Goal: Task Accomplishment & Management: Manage account settings

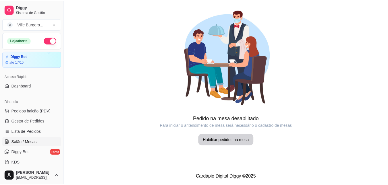
scroll to position [64, 0]
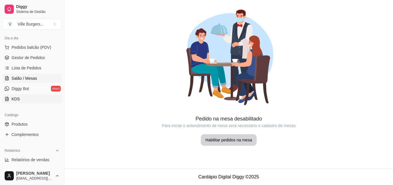
click at [35, 100] on link "KDS" at bounding box center [32, 99] width 60 height 9
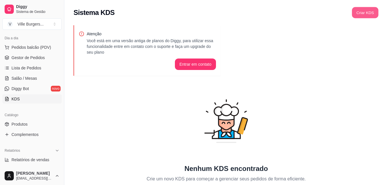
click at [364, 11] on button "Criar KDS" at bounding box center [365, 12] width 26 height 11
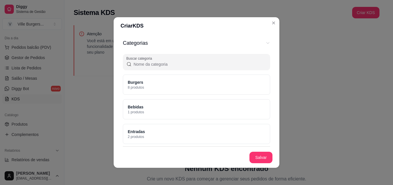
scroll to position [111, 0]
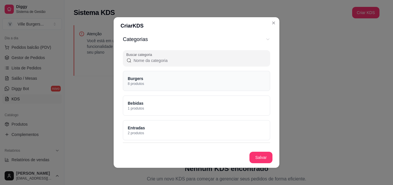
click at [225, 83] on div "Burgers 8 produtos" at bounding box center [196, 81] width 147 height 20
click at [250, 104] on div "Bebidas 1 produtos" at bounding box center [196, 106] width 147 height 20
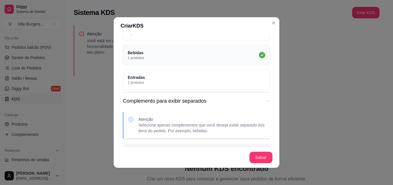
scroll to position [162, 0]
click at [252, 50] on div "Bebidas 1 produtos" at bounding box center [196, 55] width 147 height 20
click at [253, 74] on div "Entradas 2 produtos" at bounding box center [196, 80] width 147 height 20
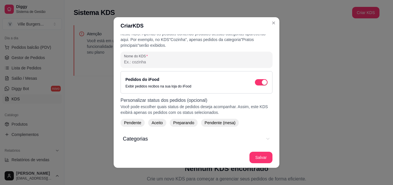
scroll to position [11, 0]
click at [163, 60] on input "Nome do KDS" at bounding box center [196, 63] width 145 height 6
type input "C"
type input "G"
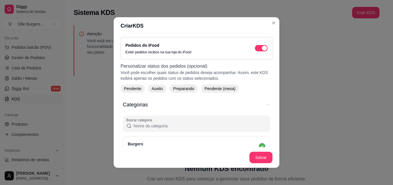
scroll to position [46, 0]
type input "Meninas malvadas"
click at [130, 86] on span "Pendente" at bounding box center [133, 88] width 22 height 6
click at [157, 89] on span "Aceito" at bounding box center [160, 88] width 16 height 6
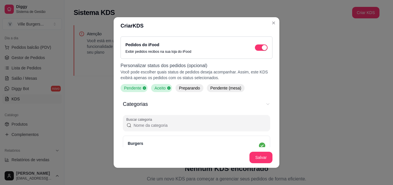
click at [187, 91] on span "Preparando" at bounding box center [190, 88] width 26 height 6
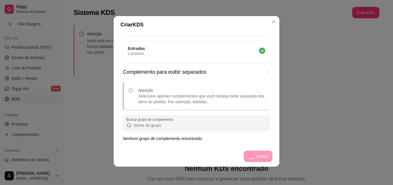
scroll to position [0, 0]
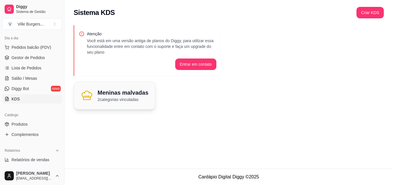
click at [124, 97] on p "2 categorias vinculadas" at bounding box center [122, 100] width 51 height 6
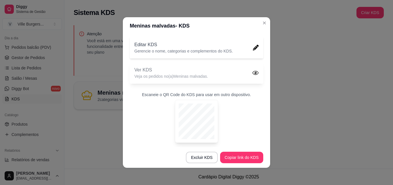
click at [241, 78] on div "Ver KDS Veja os pedidos no(a) Meninas malvadas ." at bounding box center [196, 73] width 133 height 22
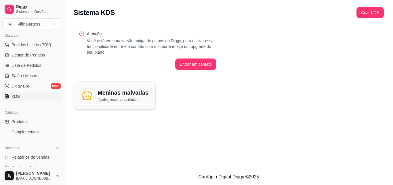
scroll to position [66, 0]
click at [127, 95] on h2 "Meninas malvadas" at bounding box center [122, 93] width 51 height 8
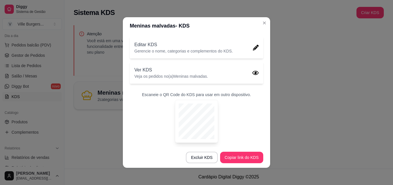
scroll to position [3, 0]
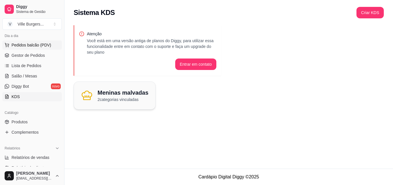
click at [42, 45] on span "Pedidos balcão (PDV)" at bounding box center [32, 45] width 40 height 6
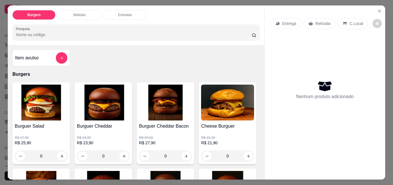
click at [166, 109] on img at bounding box center [165, 103] width 53 height 36
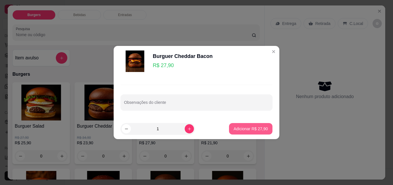
click at [247, 125] on button "Adicionar R$ 27,90" at bounding box center [250, 129] width 43 height 12
type input "1"
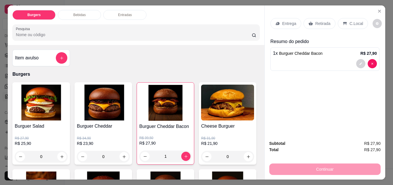
click at [279, 23] on div "Entrega" at bounding box center [285, 23] width 31 height 11
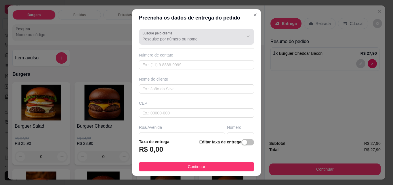
click at [155, 40] on input "Busque pelo cliente" at bounding box center [188, 39] width 92 height 6
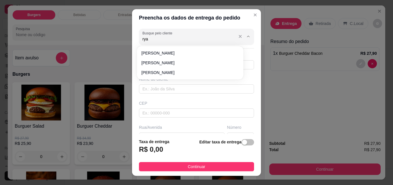
type input "ryan"
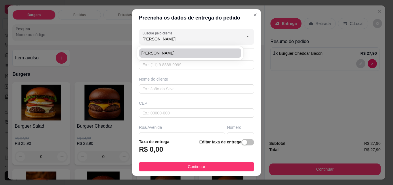
click at [164, 72] on div "Busque pelo cliente ryan Número de contato Nome do cliente CEP Rua/Avenida Núme…" at bounding box center [196, 80] width 129 height 108
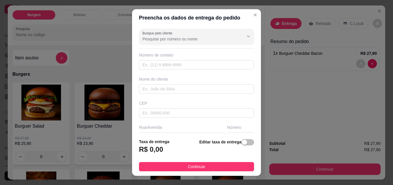
click at [148, 37] on input "Busque pelo cliente" at bounding box center [188, 39] width 92 height 6
click at [148, 40] on input "Busque pelo cliente" at bounding box center [188, 39] width 92 height 6
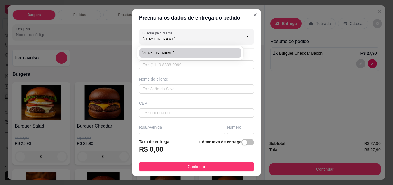
click at [149, 54] on span "[PERSON_NAME]" at bounding box center [186, 53] width 91 height 6
type input "[PERSON_NAME]"
type input "92981434162"
type input "[PERSON_NAME]"
type input "69018150"
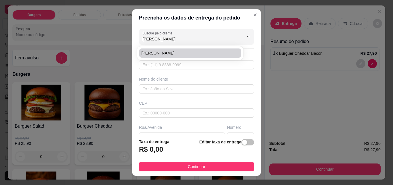
type input "Avenida Comendador José Cruz"
type input "1081"
type input "Taxa grátis"
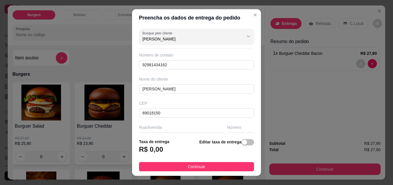
type input "[PERSON_NAME]"
click at [206, 162] on footer "Taxa de entrega R$ 0,00 Editar taxa de entrega Continuar" at bounding box center [196, 155] width 129 height 42
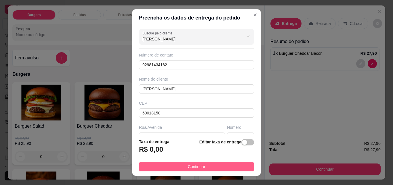
click at [211, 168] on button "Continuar" at bounding box center [196, 166] width 115 height 9
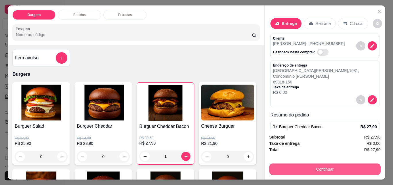
click at [289, 166] on button "Continuar" at bounding box center [324, 170] width 111 height 12
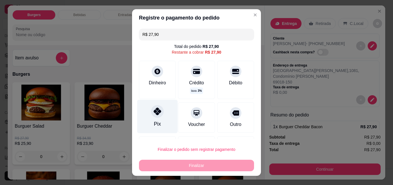
click at [155, 118] on div at bounding box center [157, 112] width 13 height 13
type input "R$ 0,00"
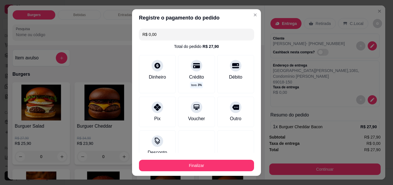
click at [189, 158] on div "Finalizar" at bounding box center [196, 165] width 115 height 14
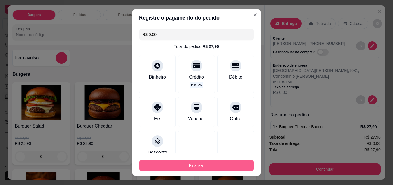
click at [198, 164] on button "Finalizar" at bounding box center [196, 166] width 115 height 12
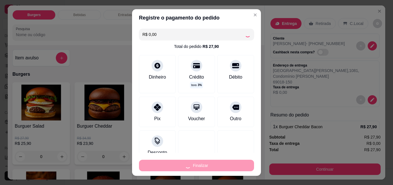
type input "0"
type input "-R$ 27,90"
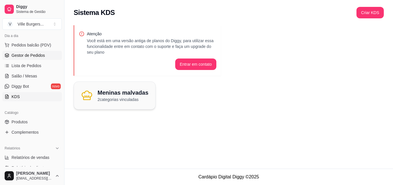
click at [8, 53] on link "Gestor de Pedidos" at bounding box center [32, 55] width 60 height 9
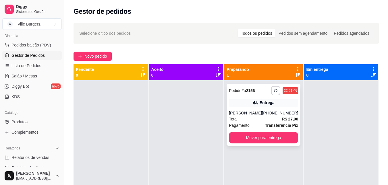
click at [250, 108] on div "**********" at bounding box center [264, 115] width 74 height 62
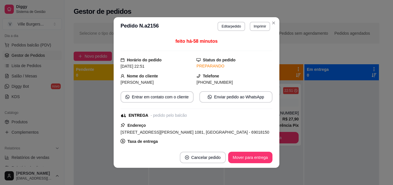
click at [263, 120] on div "feito há -58 minutos Horário do pedido 16/09/2025 22:51 Status do pedido PREPAR…" at bounding box center [196, 91] width 152 height 107
click at [206, 158] on button "Cancelar pedido" at bounding box center [203, 158] width 46 height 12
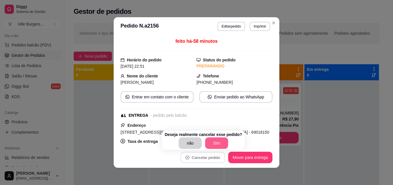
click at [215, 141] on button "Sim" at bounding box center [216, 144] width 23 height 12
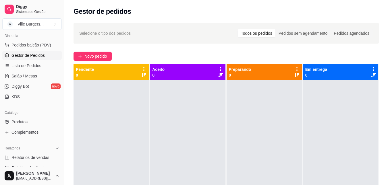
click at [200, 130] on div at bounding box center [187, 173] width 75 height 185
click at [30, 68] on span "Lista de Pedidos" at bounding box center [27, 66] width 30 height 6
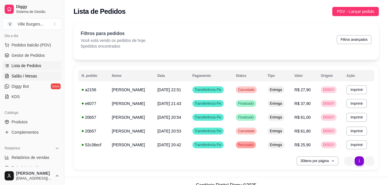
click at [30, 75] on span "Salão / Mesas" at bounding box center [25, 76] width 26 height 6
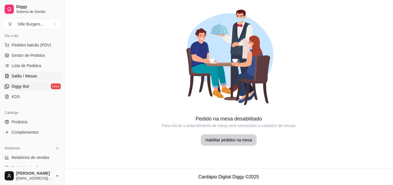
click at [23, 88] on span "Diggy Bot" at bounding box center [21, 87] width 18 height 6
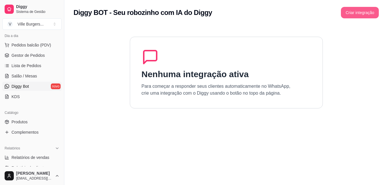
click at [366, 16] on button "Criar integração" at bounding box center [360, 13] width 38 height 12
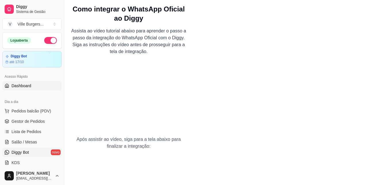
click at [20, 87] on span "Dashboard" at bounding box center [22, 86] width 20 height 6
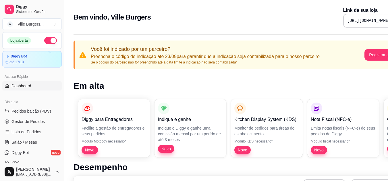
scroll to position [0, 26]
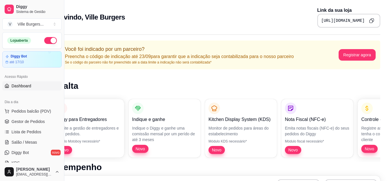
click at [370, 20] on icon "Copy to clipboard" at bounding box center [371, 21] width 3 height 3
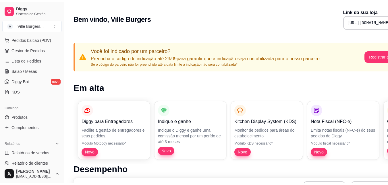
scroll to position [75, 0]
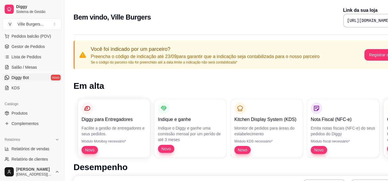
click at [16, 77] on span "Diggy Bot" at bounding box center [21, 78] width 18 height 6
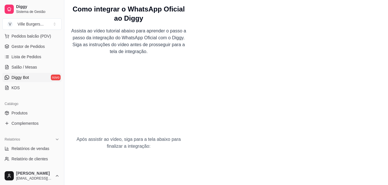
scroll to position [61, 0]
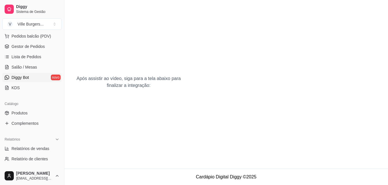
click at [156, 115] on div "Como integrar o WhatsApp Oficial ao Diggy Assista ao vídeo tutorial abaixo para…" at bounding box center [128, 54] width 129 height 230
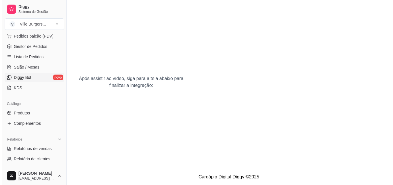
scroll to position [0, 0]
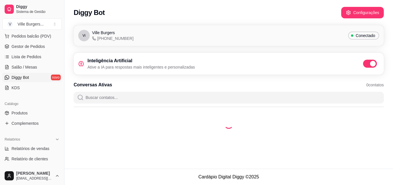
click at [141, 83] on div "Conversas Ativas 0 contatos" at bounding box center [229, 85] width 310 height 7
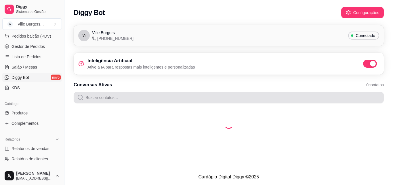
click at [251, 102] on input "Buscar contatos..." at bounding box center [232, 98] width 296 height 12
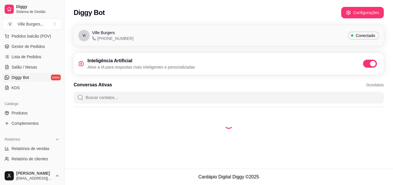
click at [251, 102] on input "Buscar contatos..." at bounding box center [232, 98] width 296 height 12
click at [246, 98] on input "Buscar contatos..." at bounding box center [232, 98] width 296 height 12
click at [369, 49] on div "Vi Ville Burgers +55 92 8642-8392 Conectado Inteligência Artificial Ative a IA …" at bounding box center [228, 83] width 328 height 123
click at [369, 49] on div "Vi Ville Burgers +55 92 8642-8392 Conectado Inteligência Artificial Ative a IA …" at bounding box center [228, 78] width 328 height 113
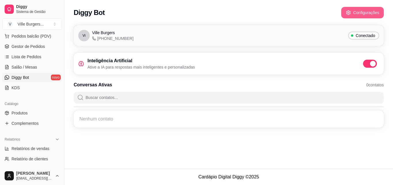
click at [350, 13] on icon "button" at bounding box center [348, 12] width 5 height 5
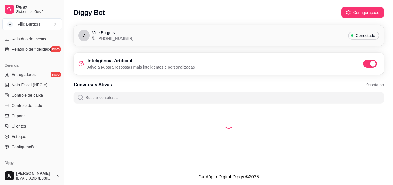
scroll to position [228, 0]
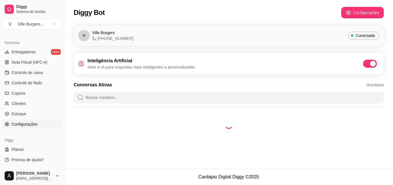
click at [31, 125] on span "Configurações" at bounding box center [25, 125] width 26 height 6
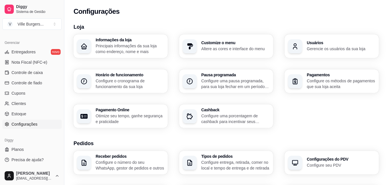
click at [138, 81] on p "Configure o cronograma de funcionamento da sua loja" at bounding box center [130, 84] width 69 height 12
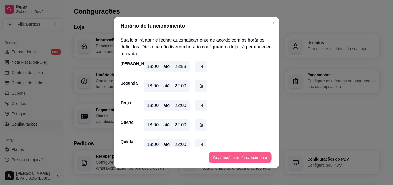
click at [239, 158] on button "Criar horário de funcionamento" at bounding box center [239, 157] width 63 height 11
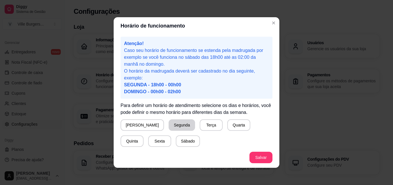
click at [169, 125] on button "Segunda" at bounding box center [181, 126] width 26 height 12
click at [199, 127] on button "Terça" at bounding box center [210, 125] width 22 height 11
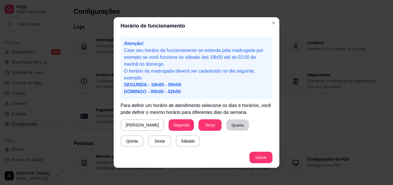
click at [226, 129] on button "Quarta" at bounding box center [237, 125] width 22 height 11
click at [143, 136] on button "Quinta" at bounding box center [132, 141] width 22 height 11
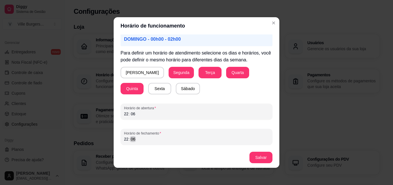
click at [142, 139] on div "22 : 06" at bounding box center [196, 139] width 145 height 7
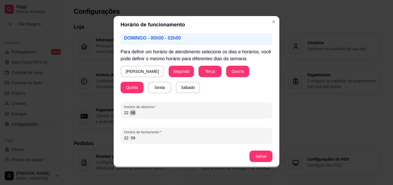
click at [131, 114] on div "06" at bounding box center [133, 113] width 6 height 6
click at [255, 153] on button "Salvar" at bounding box center [260, 157] width 23 height 12
click at [262, 160] on button "Salvar" at bounding box center [260, 157] width 23 height 12
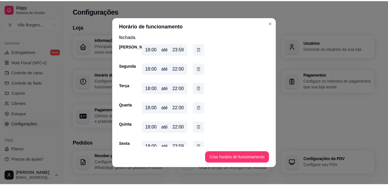
scroll to position [17, 0]
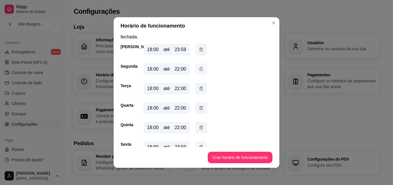
click at [200, 71] on icon "button" at bounding box center [201, 69] width 5 height 6
click at [199, 89] on icon "button" at bounding box center [201, 89] width 5 height 6
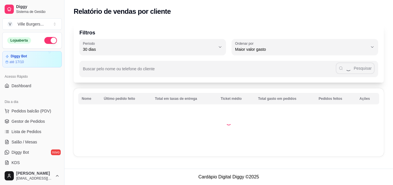
select select "30"
select select "HIGHEST_TOTAL_SPENT_WITH_ORDERS"
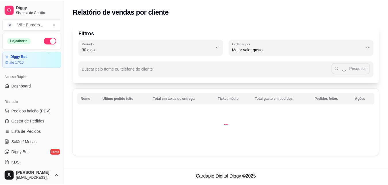
scroll to position [143, 0]
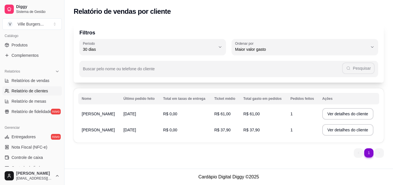
click at [33, 99] on span "Relatório de mesas" at bounding box center [29, 102] width 35 height 6
select select "TOTAL_OF_ORDERS"
select select "7"
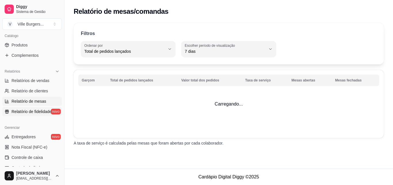
click at [33, 109] on link "Relatório de fidelidade novo" at bounding box center [32, 111] width 60 height 9
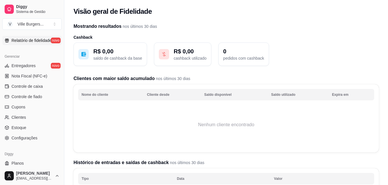
scroll to position [215, 0]
click at [35, 61] on link "Entregadores novo" at bounding box center [32, 64] width 60 height 9
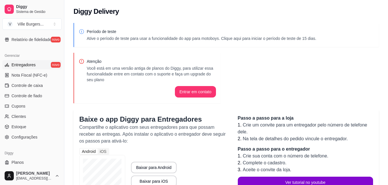
click at [35, 61] on link "Entregadores novo" at bounding box center [32, 64] width 60 height 9
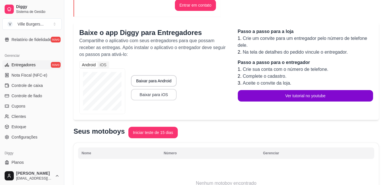
scroll to position [87, 0]
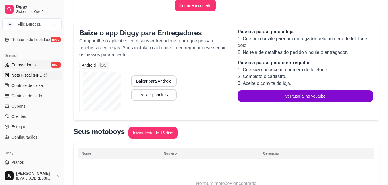
click at [29, 78] on span "Nota Fiscal (NFC-e)" at bounding box center [30, 75] width 36 height 6
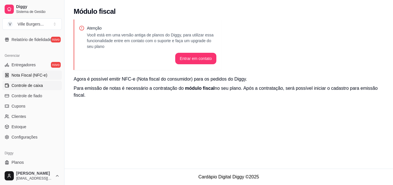
click at [37, 90] on link "Controle de caixa" at bounding box center [32, 85] width 60 height 9
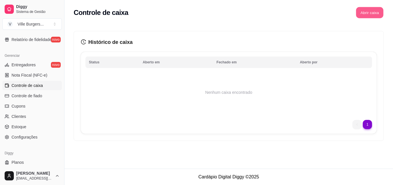
click at [374, 15] on button "Abrir caixa" at bounding box center [369, 12] width 27 height 11
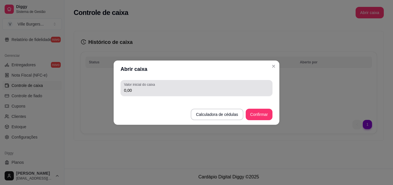
click at [222, 93] on input "0,00" at bounding box center [196, 91] width 145 height 6
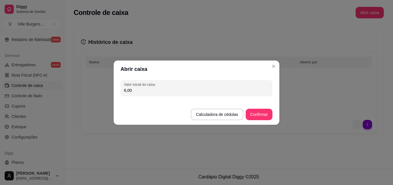
type input "6,00"
click at [256, 115] on button "Confirmar" at bounding box center [259, 114] width 26 height 11
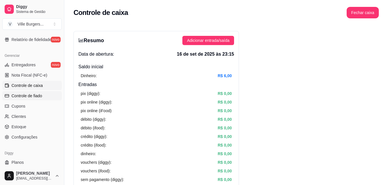
click at [20, 98] on span "Controle de fiado" at bounding box center [27, 96] width 31 height 6
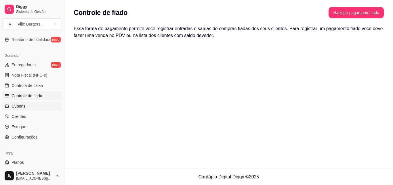
click at [23, 104] on span "Cupons" at bounding box center [19, 107] width 14 height 6
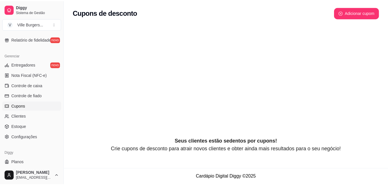
scroll to position [228, 0]
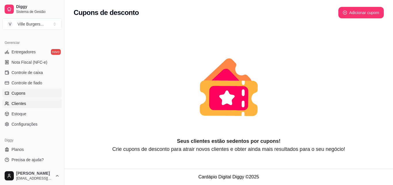
click at [17, 103] on span "Clientes" at bounding box center [19, 104] width 15 height 6
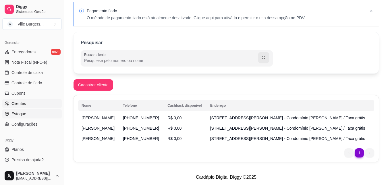
scroll to position [21, 0]
click at [20, 117] on link "Estoque" at bounding box center [32, 114] width 60 height 9
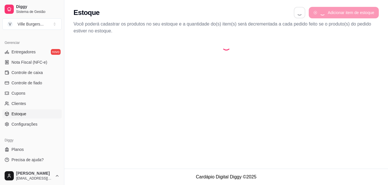
select select "QUANTITY_ORDER"
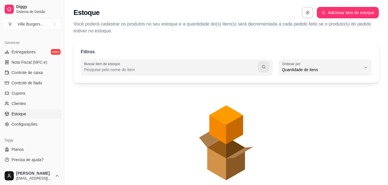
scroll to position [5, 0]
click at [23, 105] on span "Clientes" at bounding box center [19, 104] width 15 height 6
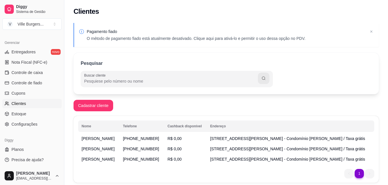
click at [32, 120] on ul "Entregadores novo Nota Fiscal (NFC-e) Controle de caixa Controle de fiado Cupon…" at bounding box center [32, 88] width 60 height 82
click at [35, 123] on span "Configurações" at bounding box center [25, 125] width 26 height 6
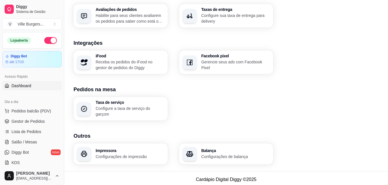
click at [30, 83] on span "Dashboard" at bounding box center [22, 86] width 20 height 6
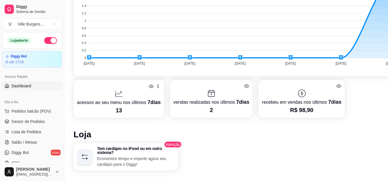
scroll to position [226, 0]
click at [35, 119] on span "Gestor de Pedidos" at bounding box center [28, 122] width 33 height 6
